Goal: Contribute content: Contribute content

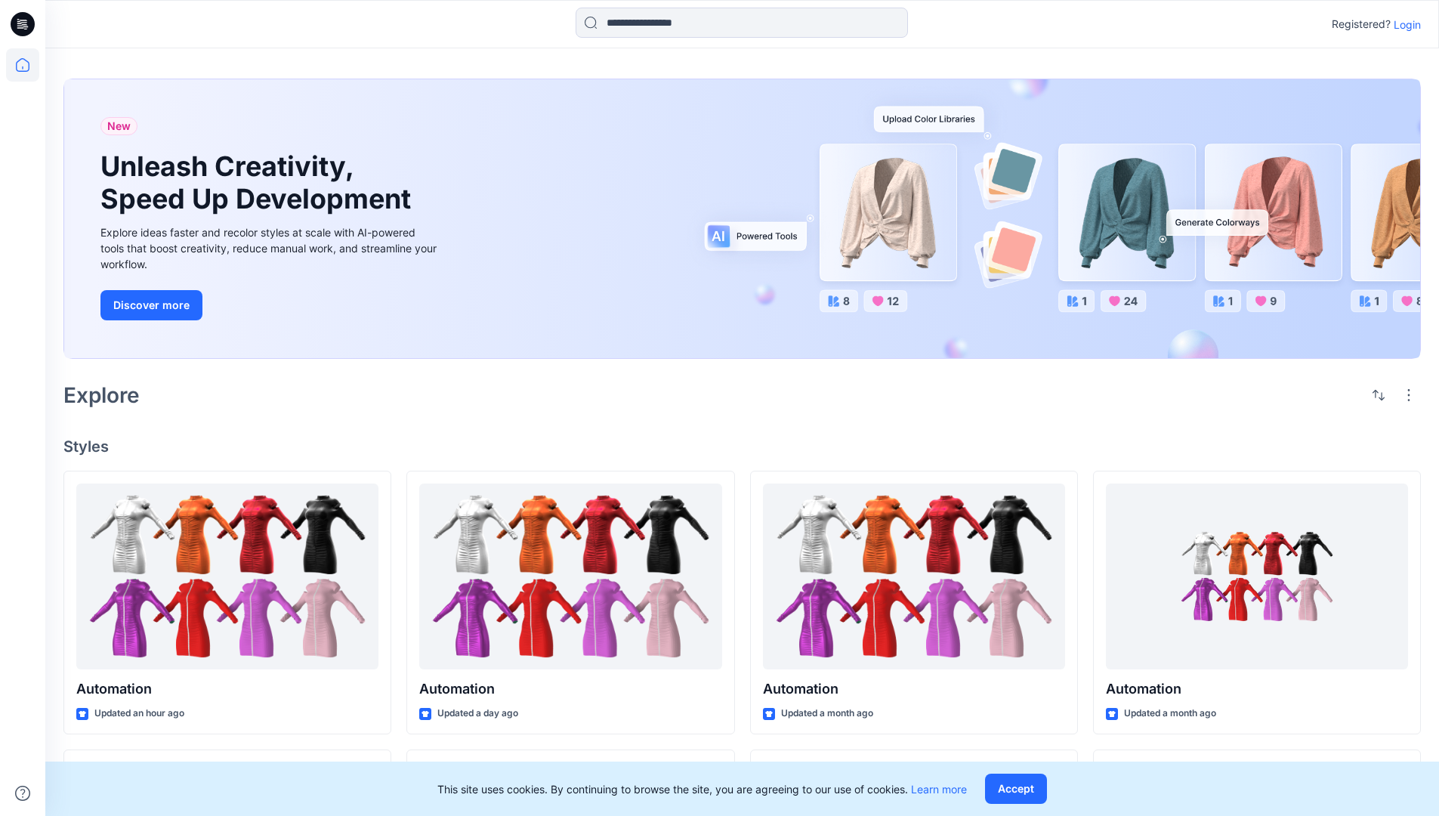
click at [1403, 24] on p "Login" at bounding box center [1406, 25] width 27 height 16
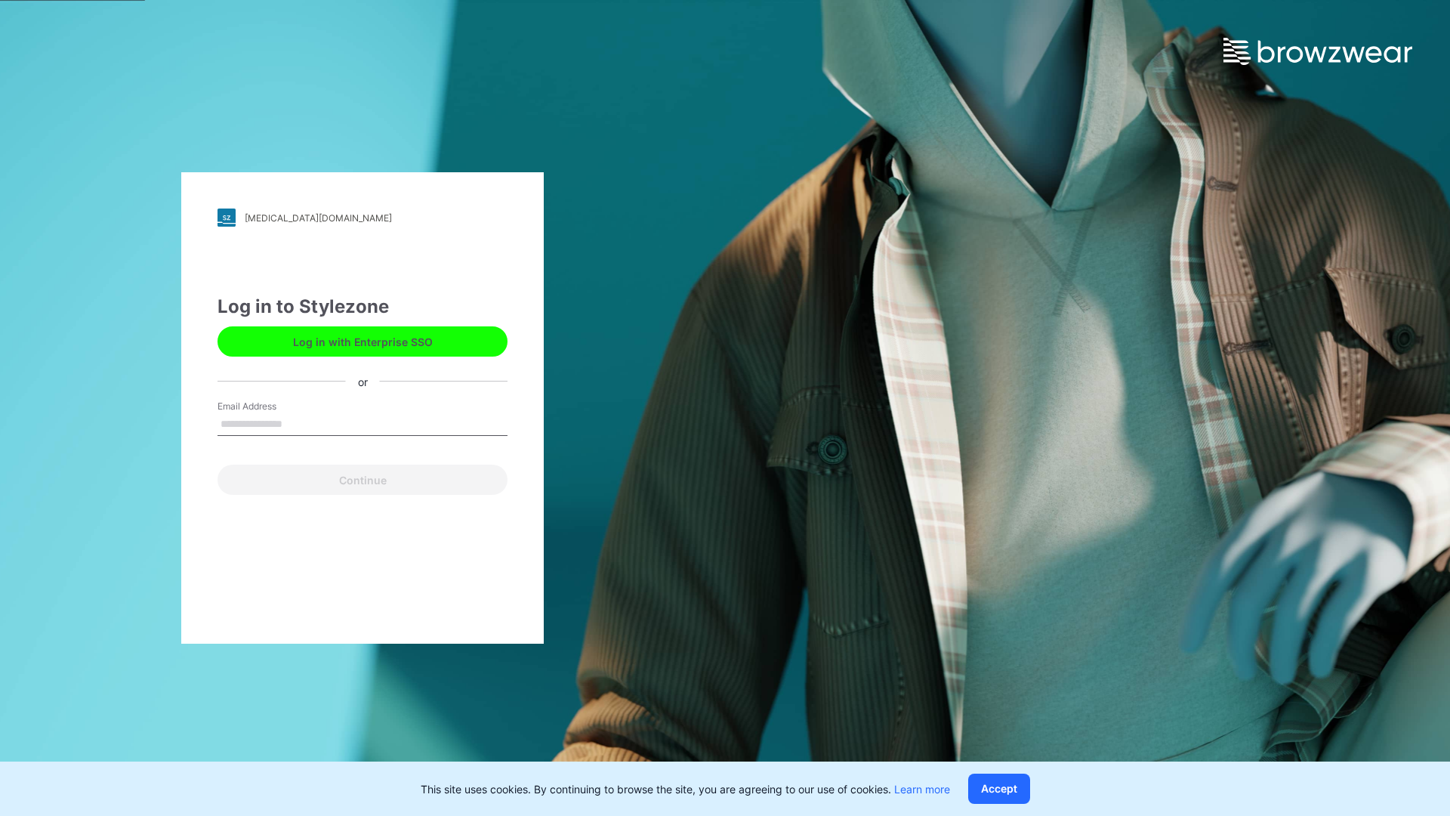
click at [298, 423] on input "Email Address" at bounding box center [362, 424] width 290 height 23
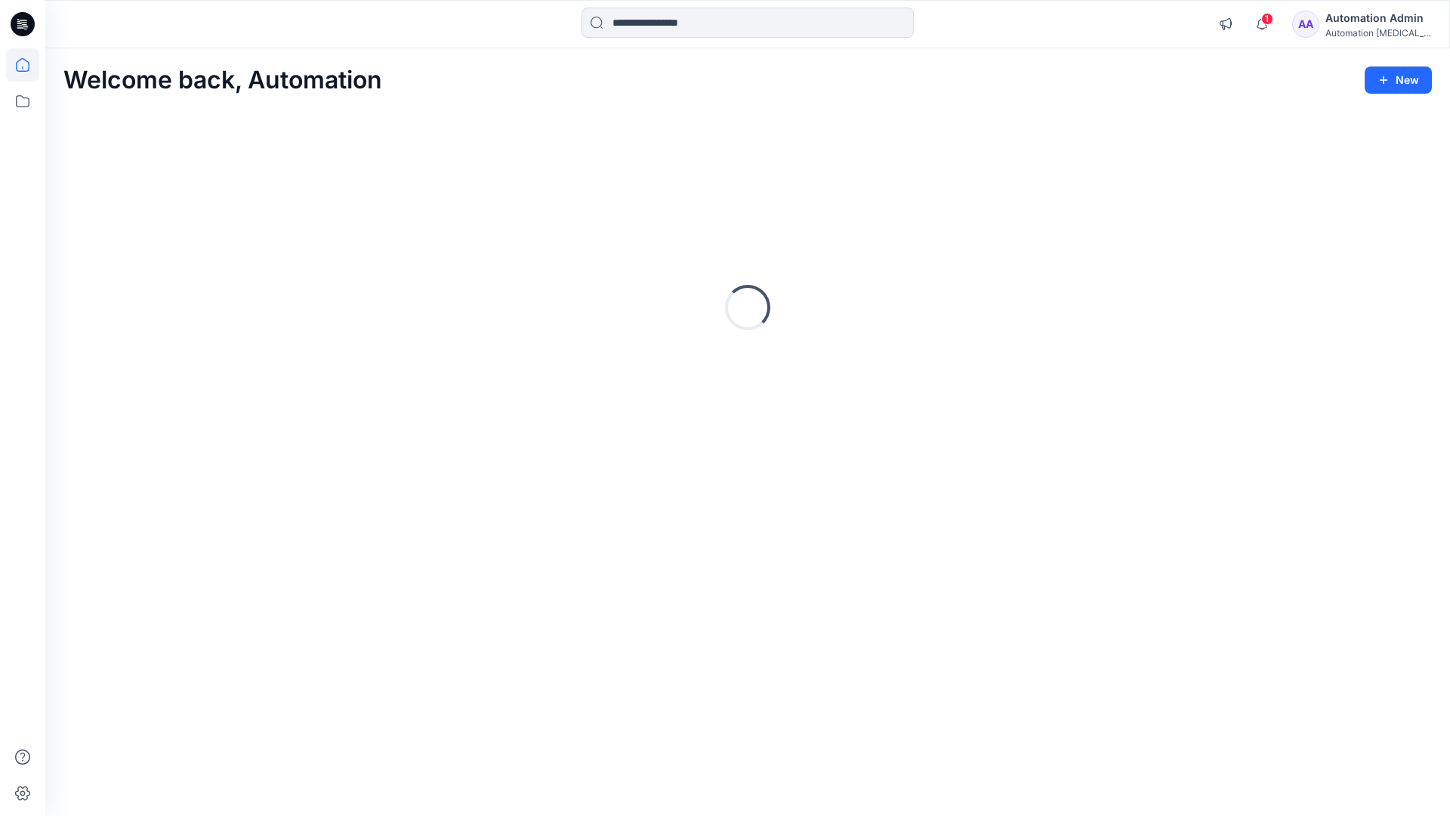
click at [29, 65] on icon at bounding box center [23, 65] width 14 height 14
click at [1385, 72] on button "New" at bounding box center [1398, 79] width 67 height 27
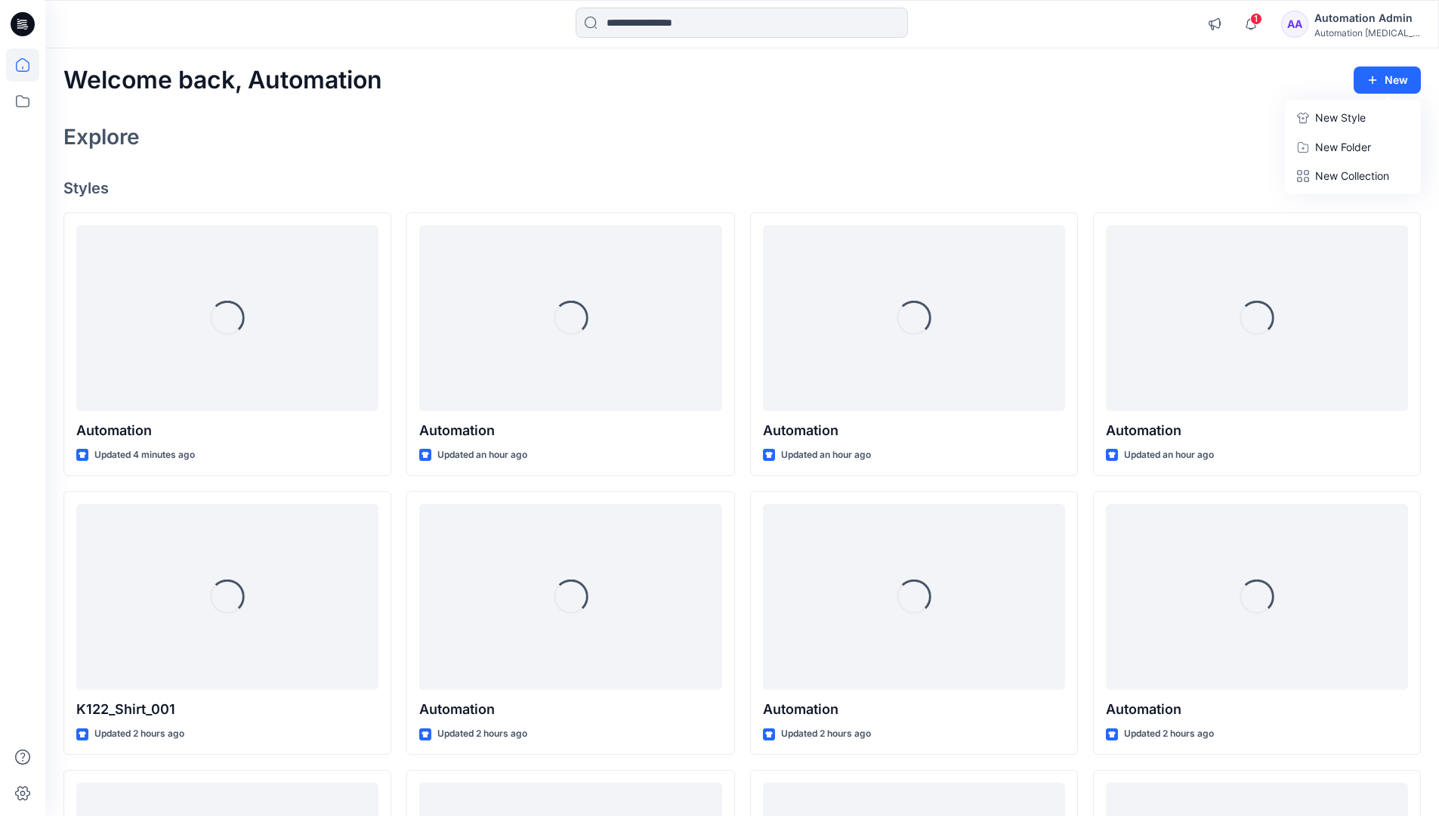
click at [1338, 117] on p "New Style" at bounding box center [1340, 118] width 51 height 18
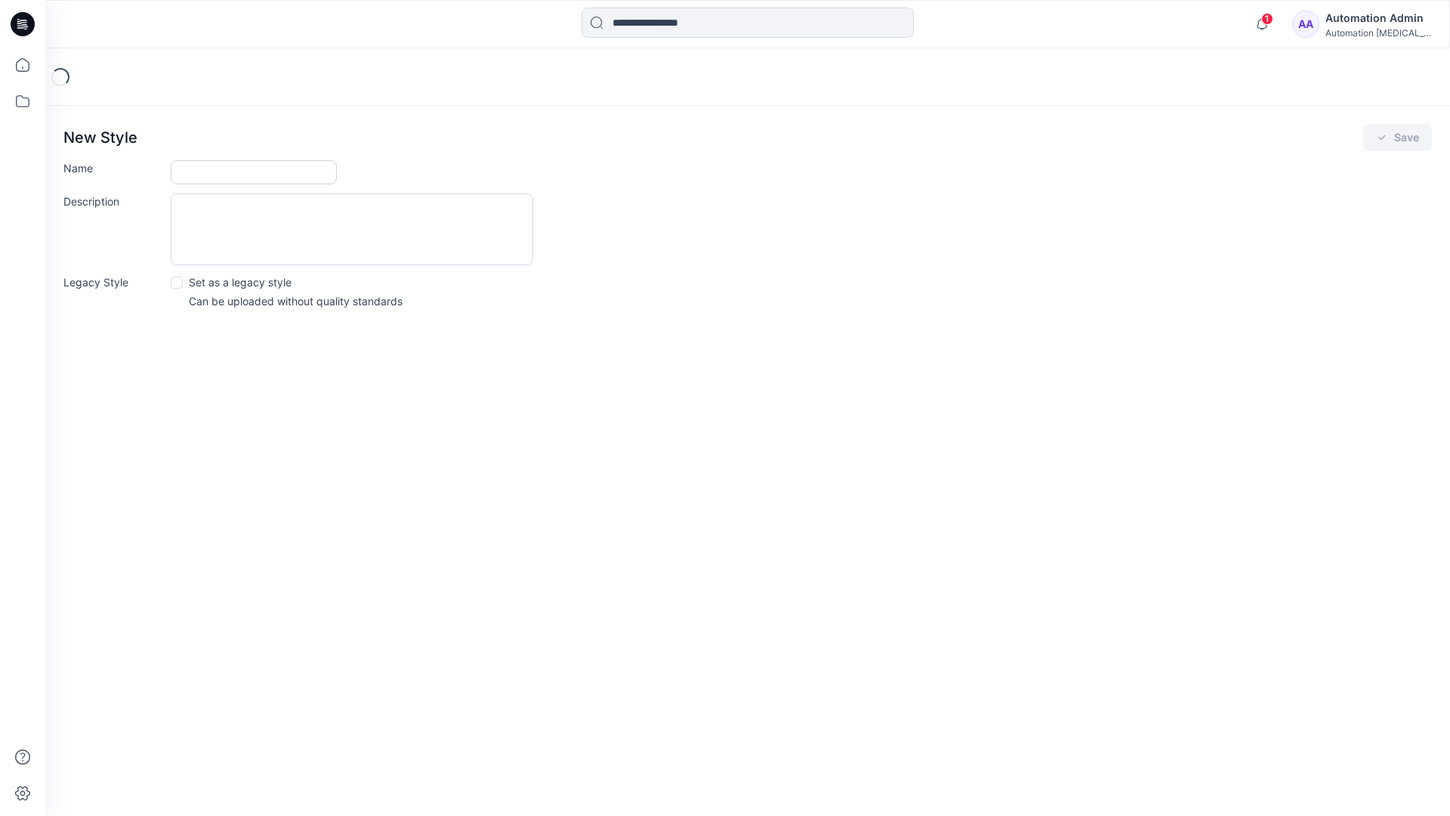
click at [196, 173] on input "Name" at bounding box center [254, 172] width 166 height 24
type input "**********"
click at [1394, 139] on button "Save" at bounding box center [1397, 137] width 69 height 27
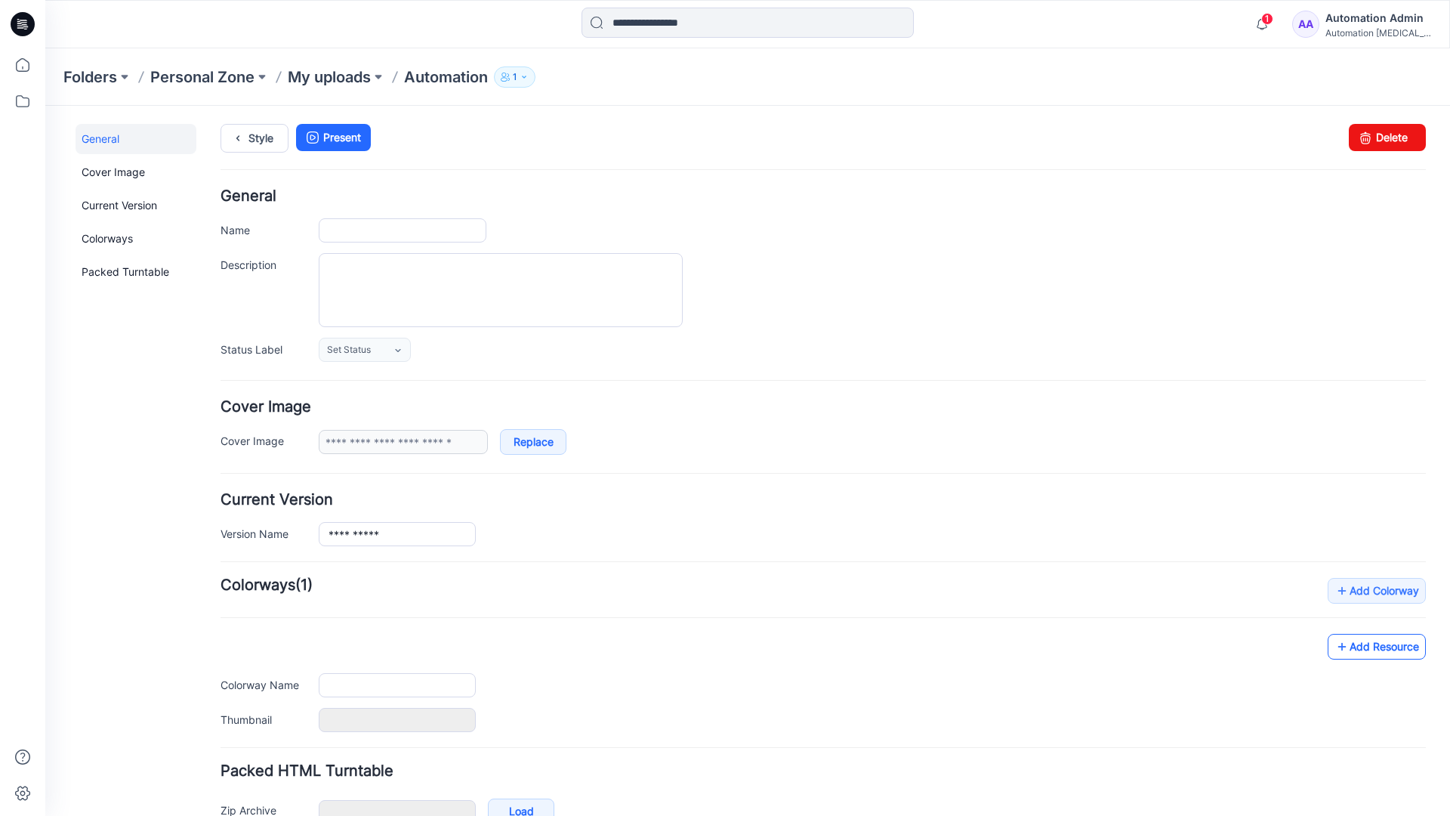
click at [1389, 650] on link "Add Resource" at bounding box center [1377, 647] width 98 height 26
type input "**********"
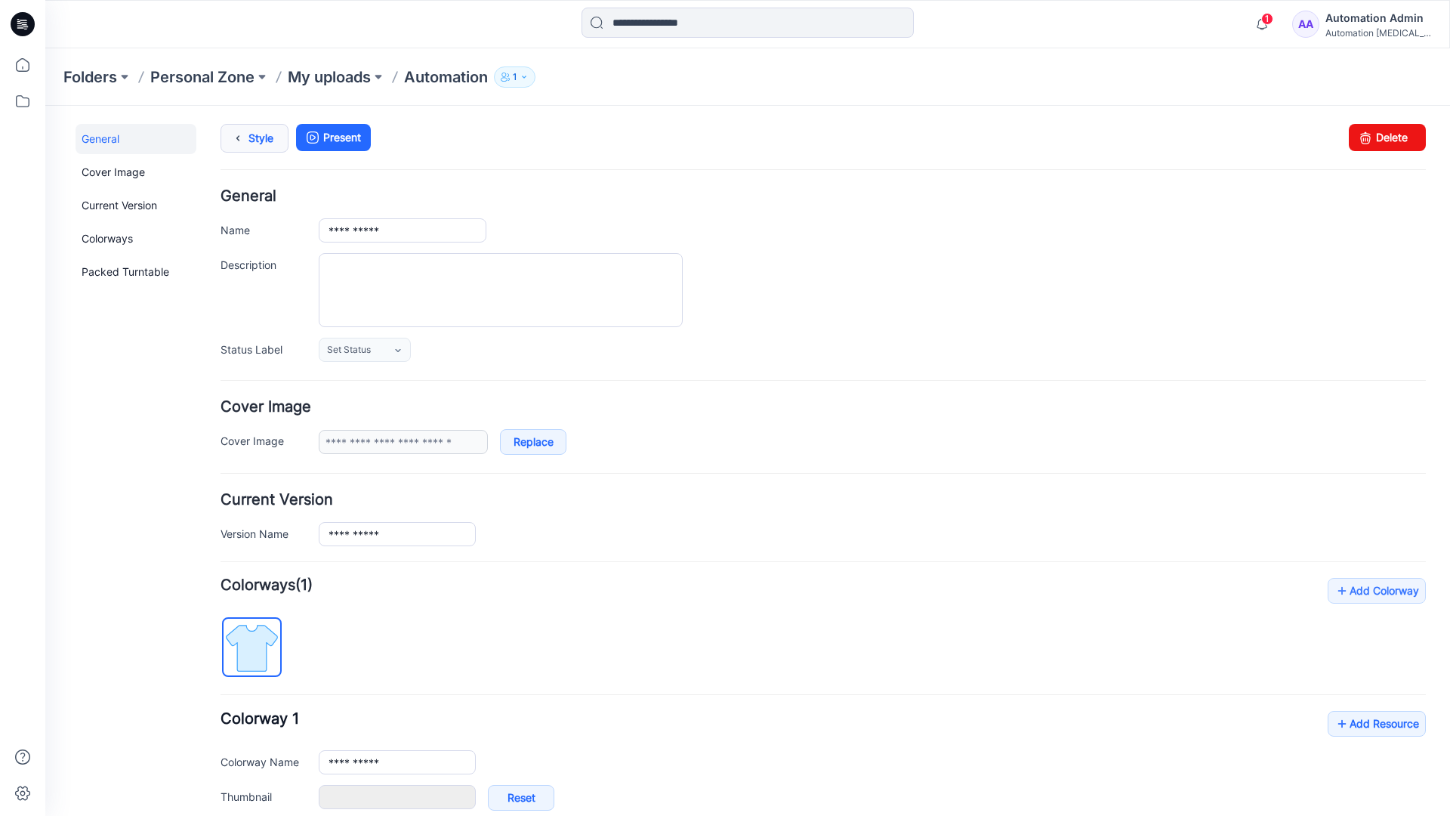
click at [256, 136] on link "Style" at bounding box center [255, 138] width 68 height 29
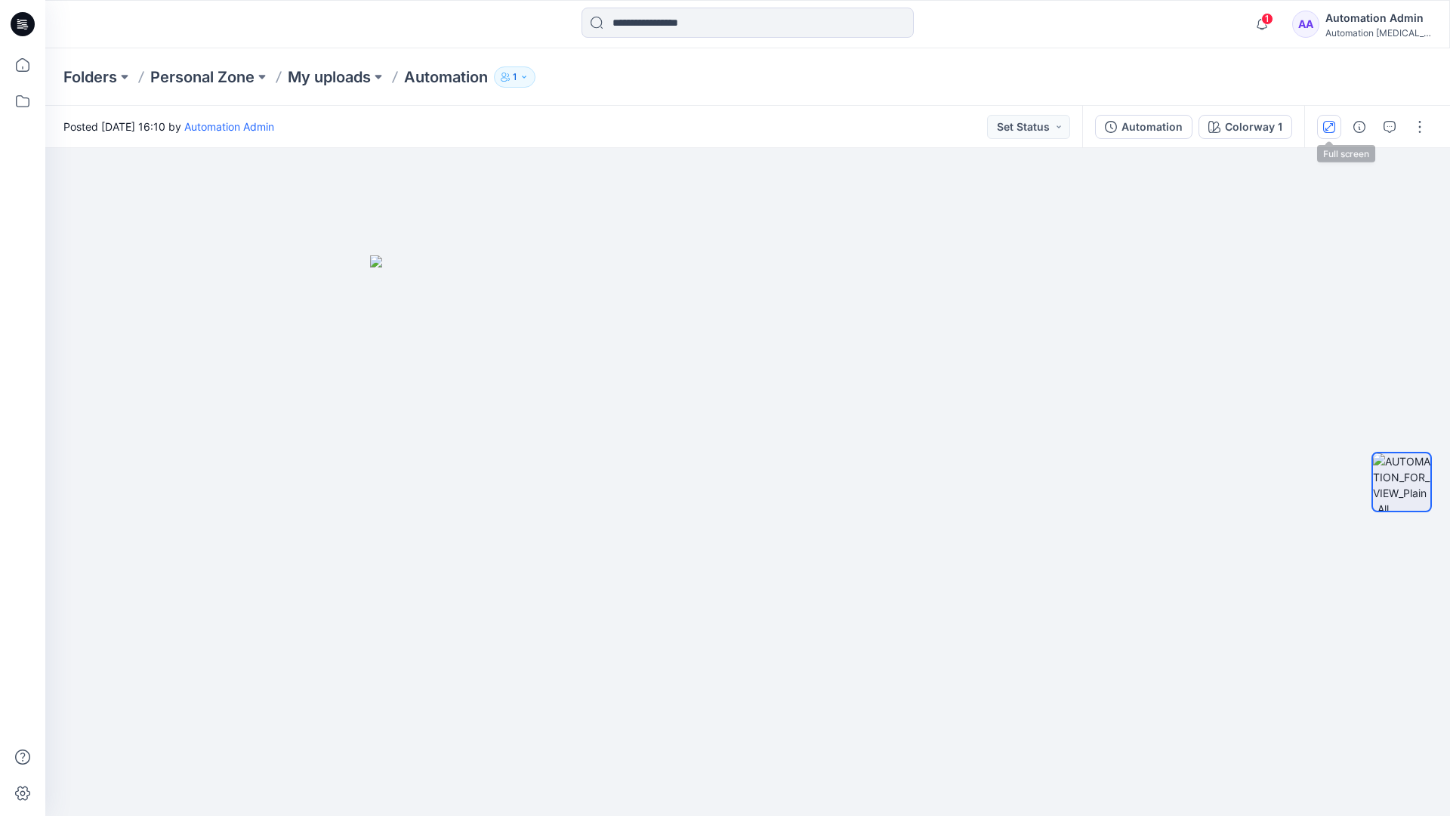
click at [1331, 124] on icon "button" at bounding box center [1329, 126] width 8 height 8
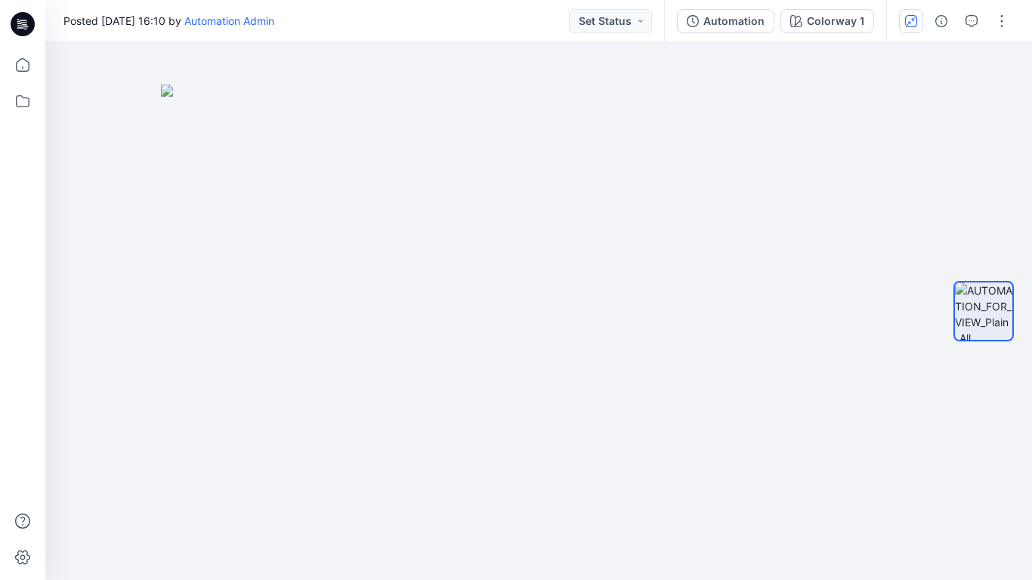
click at [909, 26] on button "button" at bounding box center [911, 21] width 24 height 24
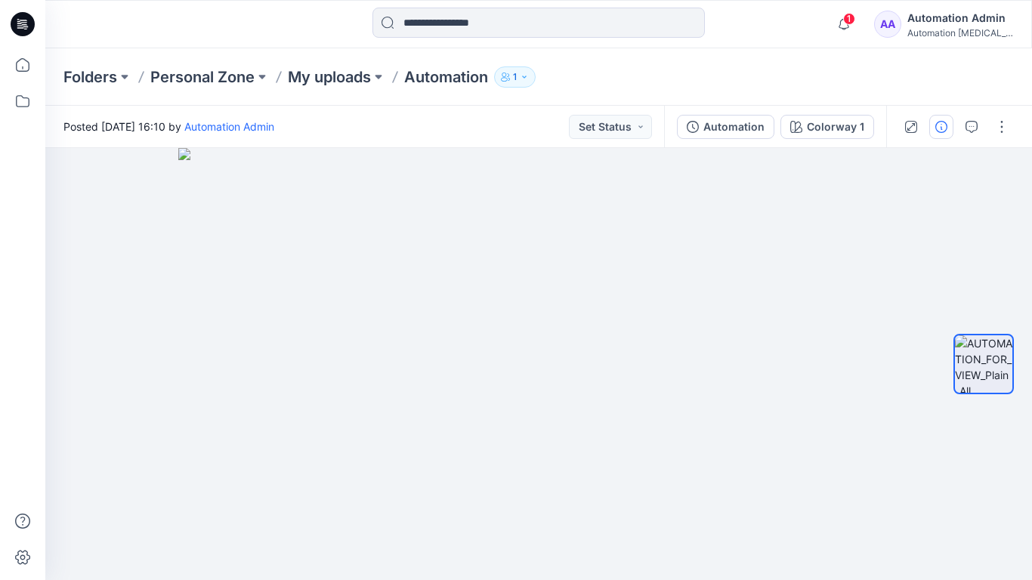
click at [938, 127] on icon "button" at bounding box center [941, 127] width 12 height 12
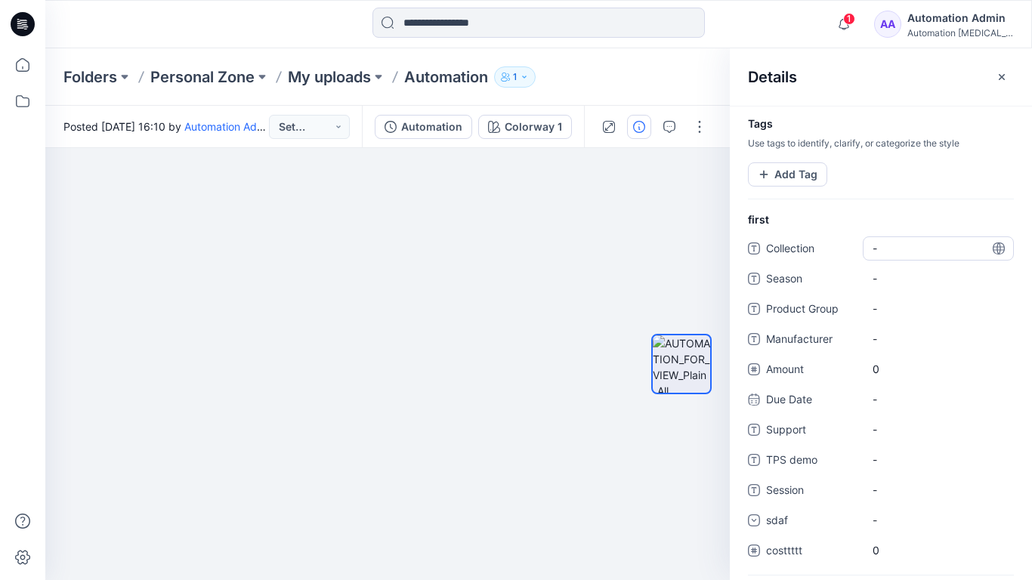
click at [889, 245] on span "-" at bounding box center [937, 248] width 131 height 16
type textarea "**********"
click at [686, 249] on div at bounding box center [681, 364] width 60 height 247
click at [919, 252] on span "dsfdsfsdfsdfsd" at bounding box center [937, 248] width 131 height 16
type textarea "*"
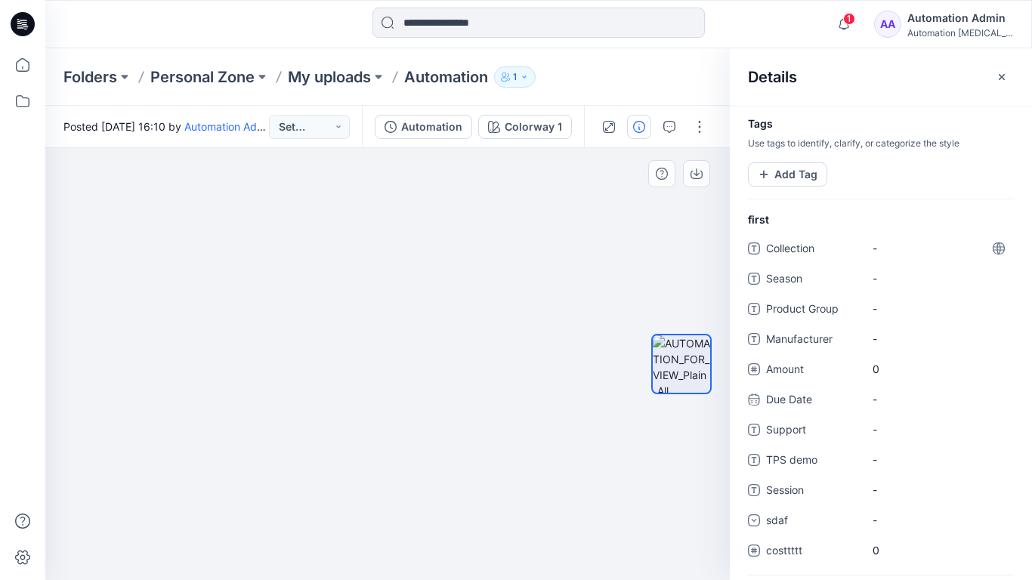
click at [645, 241] on div at bounding box center [681, 364] width 97 height 247
click at [788, 179] on button "Add Tag" at bounding box center [787, 174] width 79 height 24
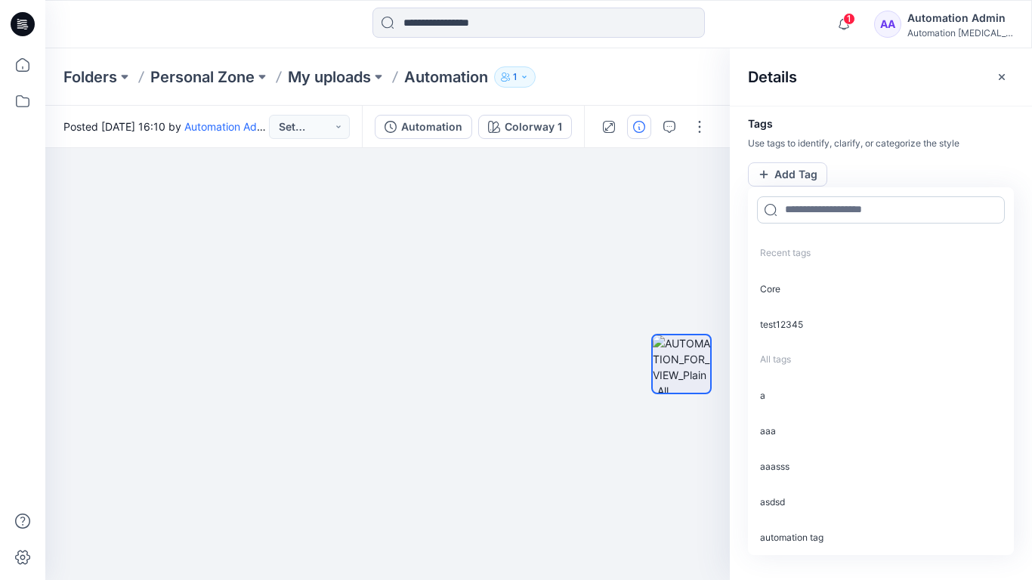
click at [809, 216] on input at bounding box center [881, 209] width 248 height 27
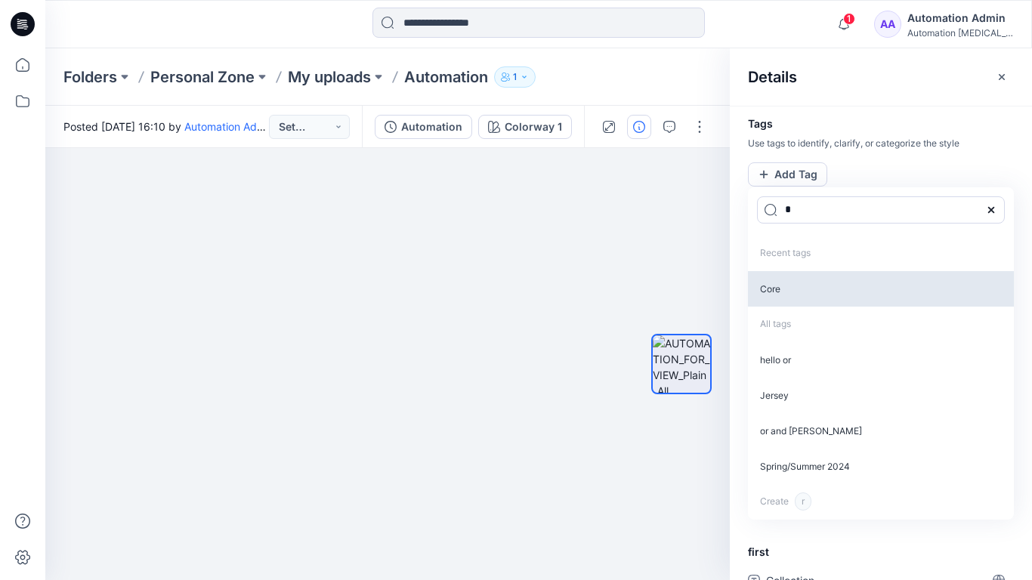
type input "*"
click at [784, 292] on p "Core" at bounding box center [881, 288] width 266 height 35
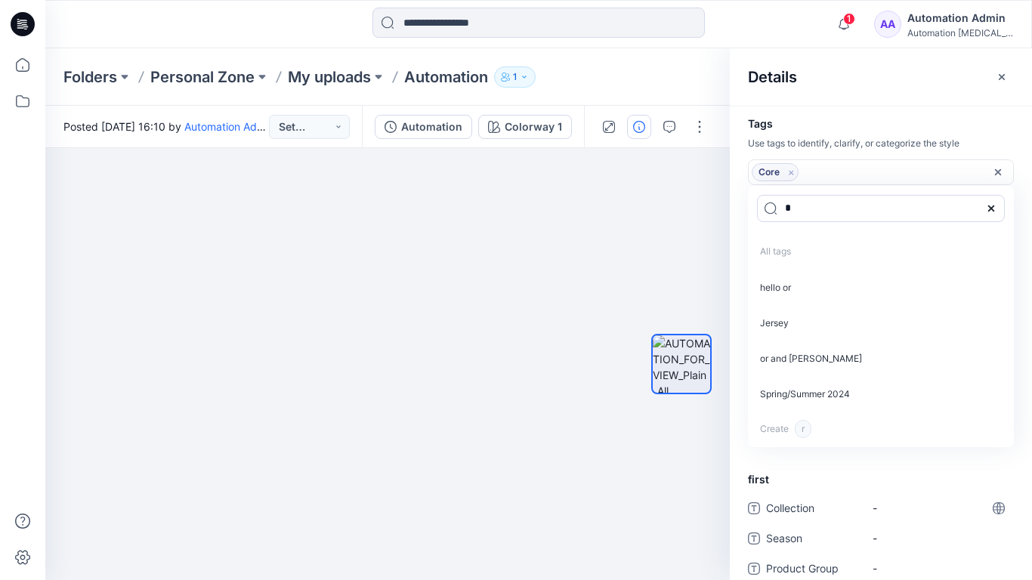
click at [791, 174] on icon "Remove tag" at bounding box center [791, 172] width 13 height 13
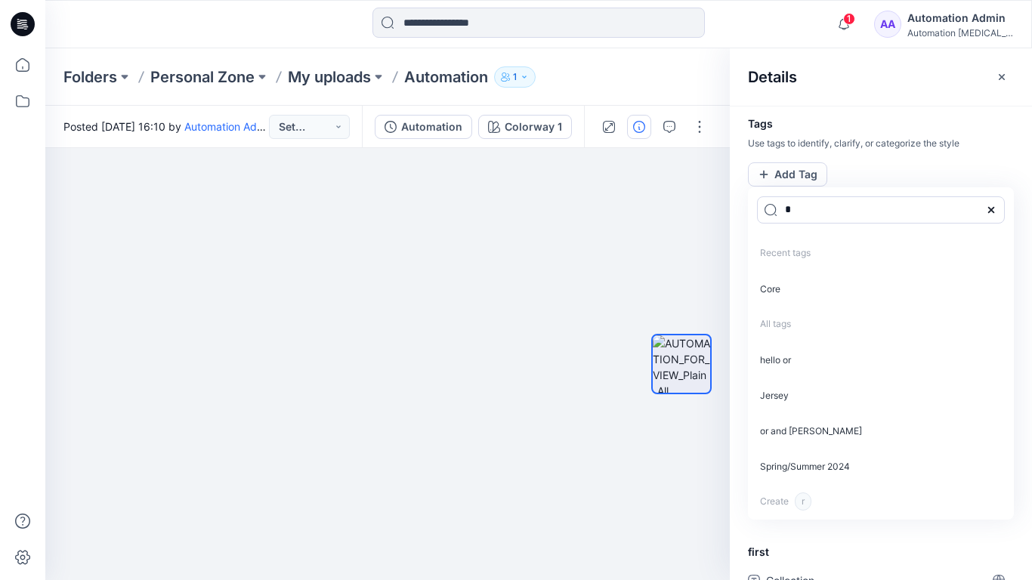
click at [995, 208] on icon at bounding box center [991, 210] width 12 height 12
click at [995, 79] on icon "button" at bounding box center [1001, 77] width 12 height 12
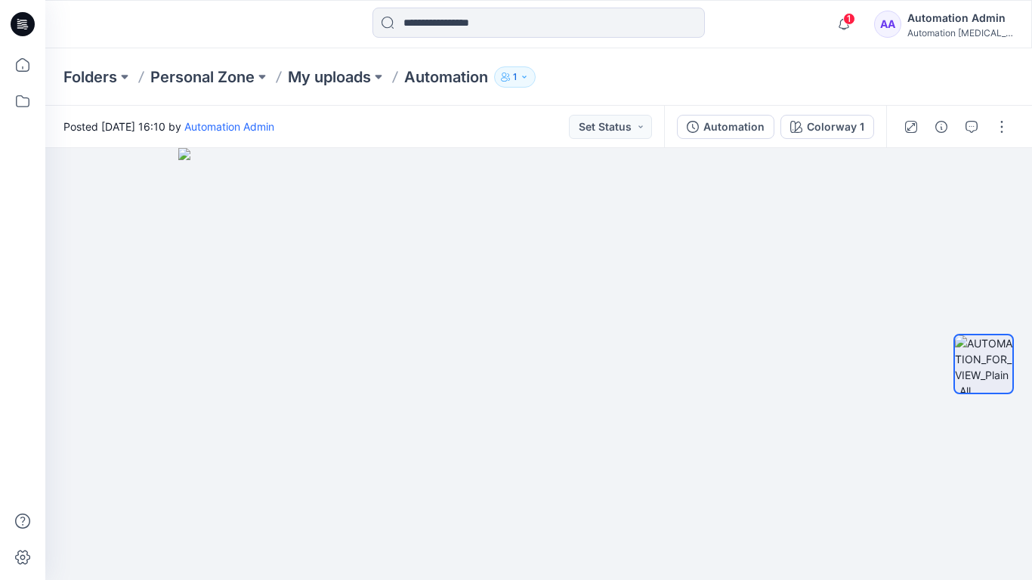
click at [933, 16] on div "Automation Admin" at bounding box center [960, 18] width 106 height 18
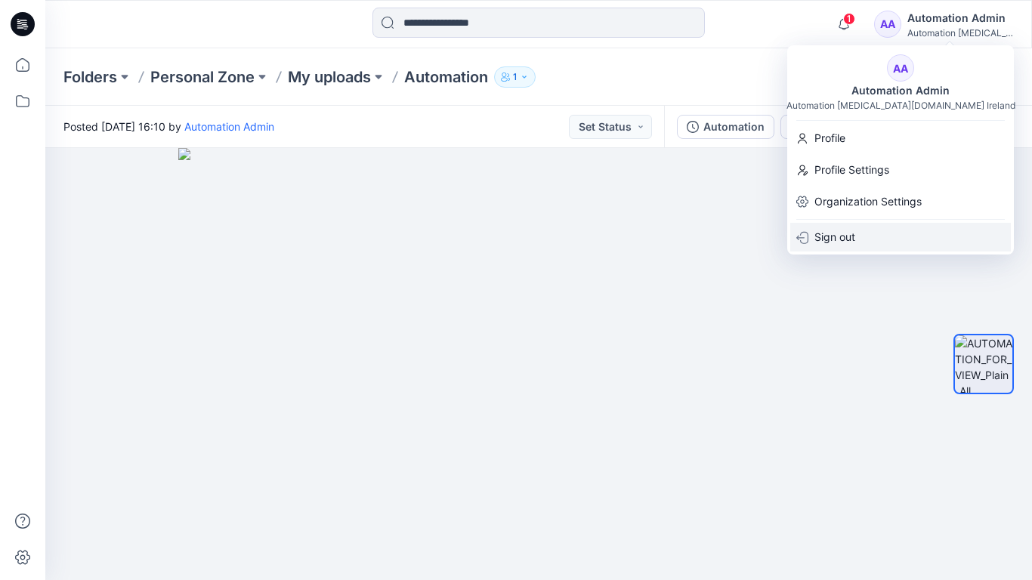
click at [839, 230] on p "Sign out" at bounding box center [834, 237] width 41 height 29
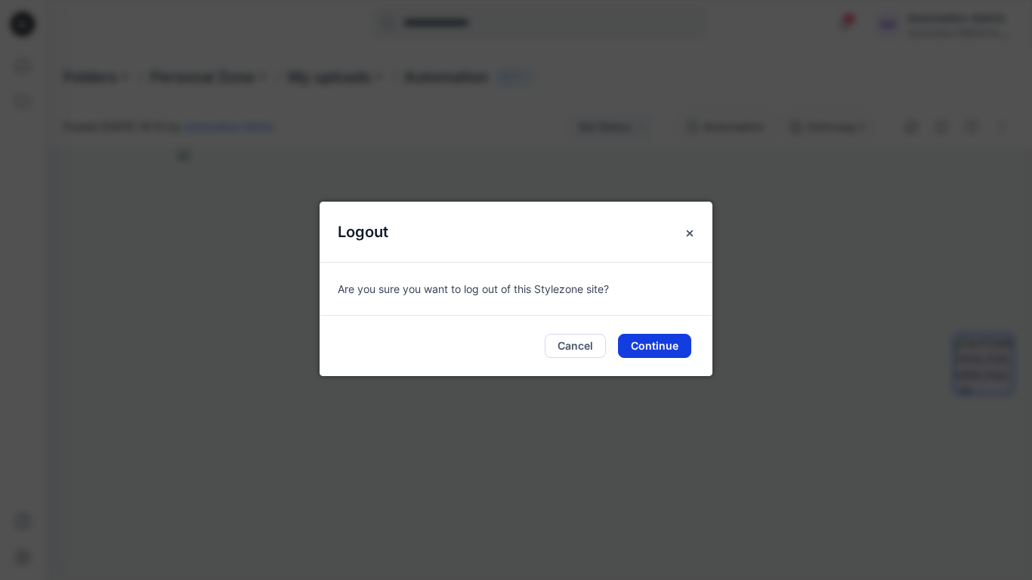
click at [652, 338] on button "Continue" at bounding box center [654, 346] width 73 height 24
